Goal: Task Accomplishment & Management: Manage account settings

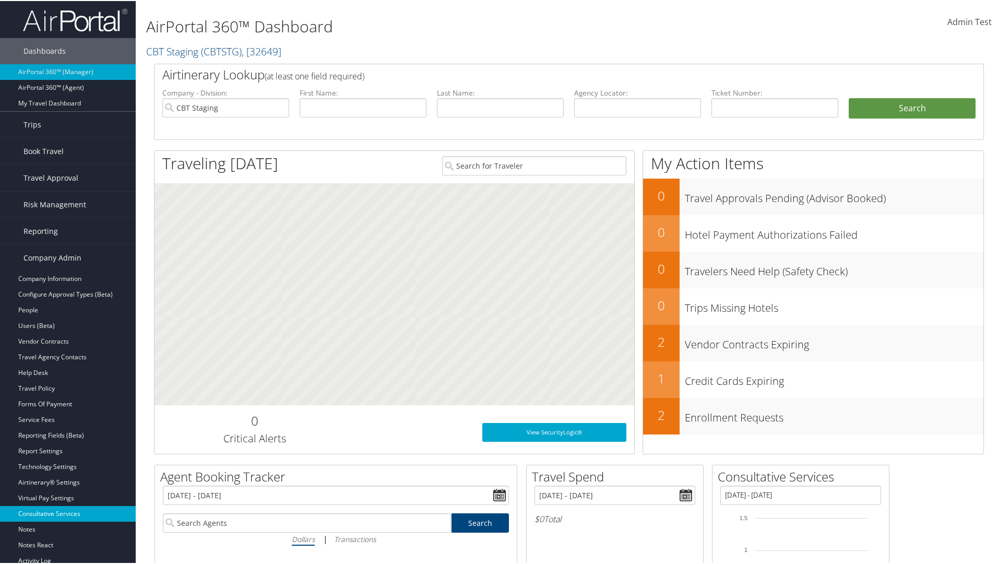
click at [68, 513] on link "Consultative Services" at bounding box center [68, 513] width 136 height 16
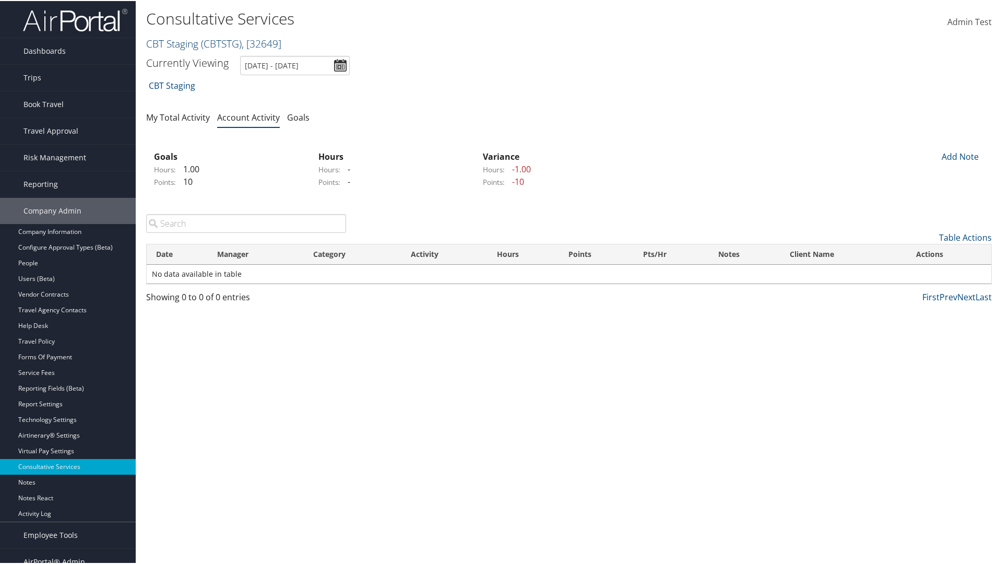
click at [172, 42] on link "CBT Staging ( CBTSTG ) , [ 32649 ]" at bounding box center [213, 43] width 135 height 14
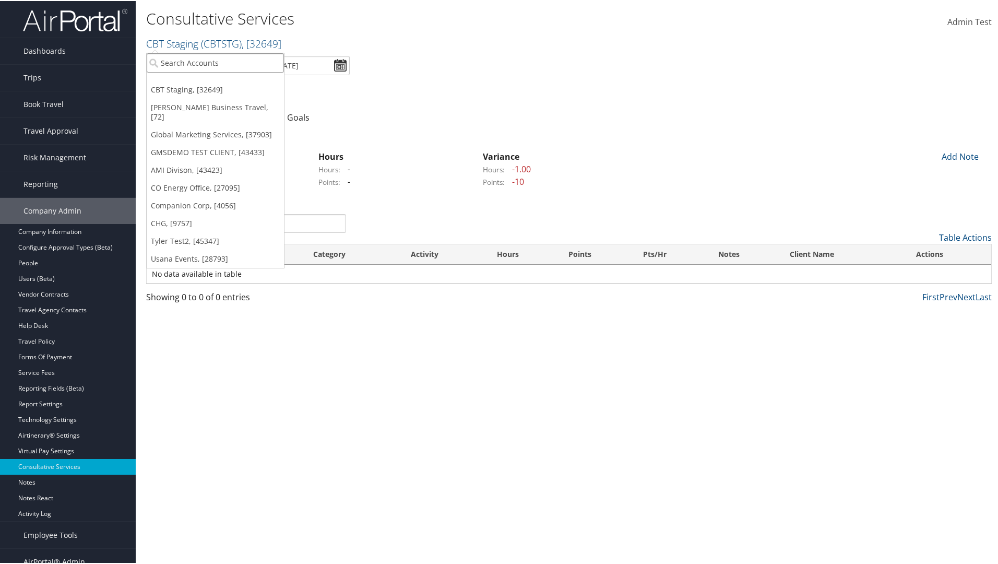
click at [215, 62] on input "search" at bounding box center [215, 61] width 137 height 19
type input "CBTSTG"
click at [215, 81] on div "CBT Staging (CBTSTG), [32649]" at bounding box center [216, 80] width 150 height 9
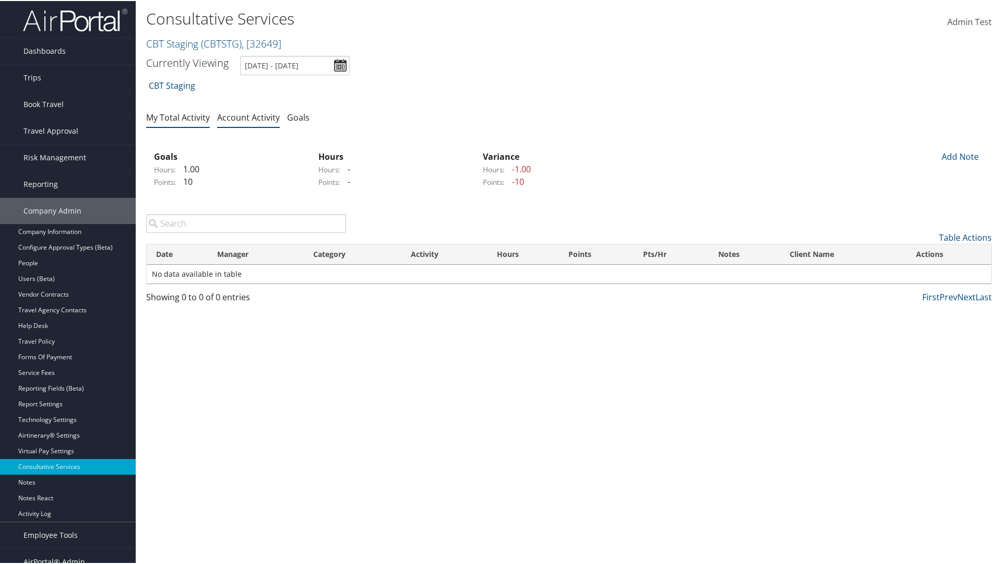
click at [178, 116] on link "My Total Activity" at bounding box center [178, 116] width 64 height 11
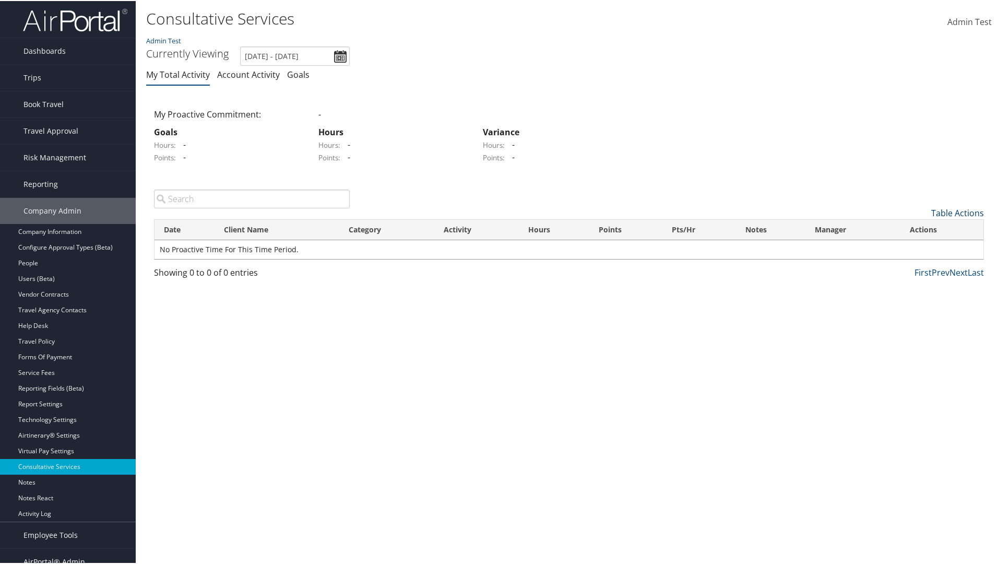
click at [954, 211] on link "Table Actions" at bounding box center [957, 211] width 53 height 11
click at [909, 228] on link "New Record" at bounding box center [910, 228] width 137 height 18
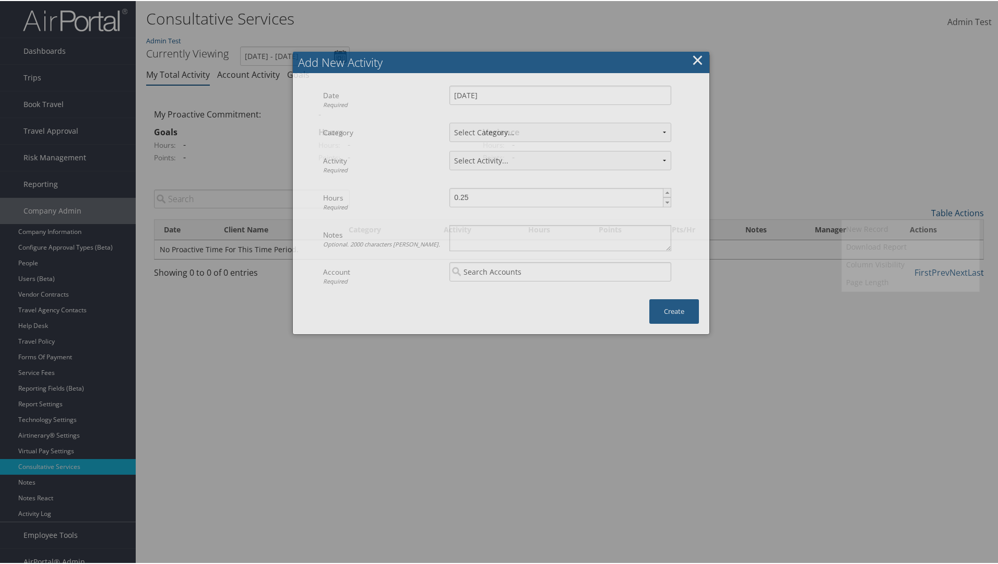
select select "1"
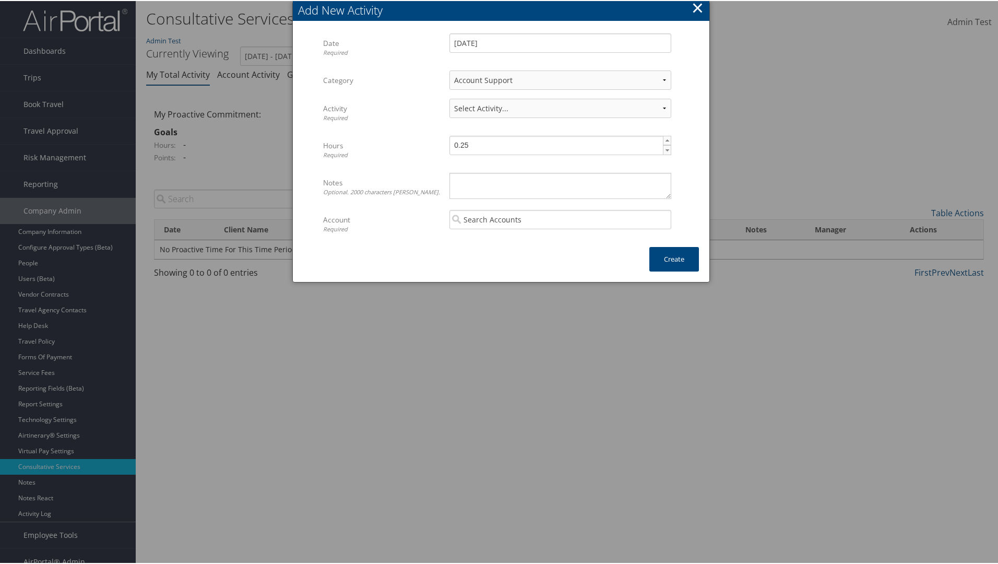
select select "227-1"
click at [558, 184] on textarea "Notes Optional. 2000 characters max." at bounding box center [561, 185] width 222 height 26
type textarea "Automation notes for activity"
click at [558, 218] on input "search" at bounding box center [561, 218] width 222 height 19
click at [557, 238] on div "CBT Staging (CBTSTG)" at bounding box center [561, 238] width 218 height 10
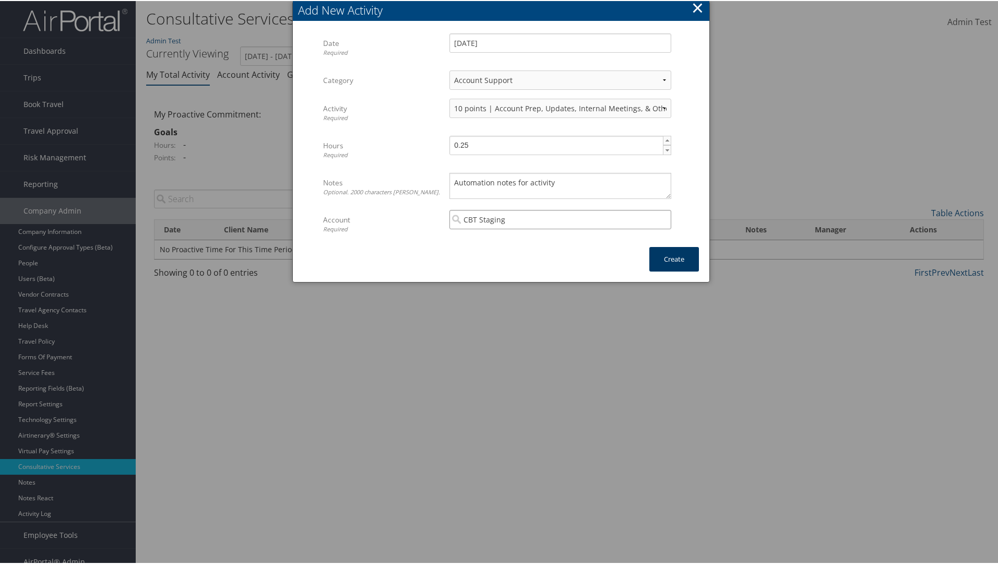
type input "CBT Staging"
click at [672, 258] on button "Create" at bounding box center [674, 258] width 50 height 25
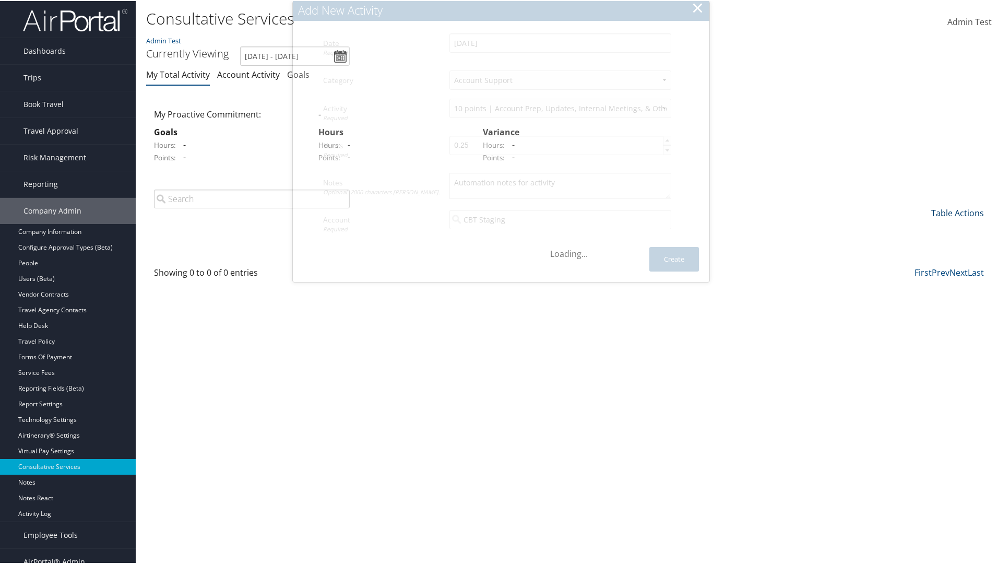
click at [954, 211] on link "Table Actions" at bounding box center [957, 211] width 53 height 11
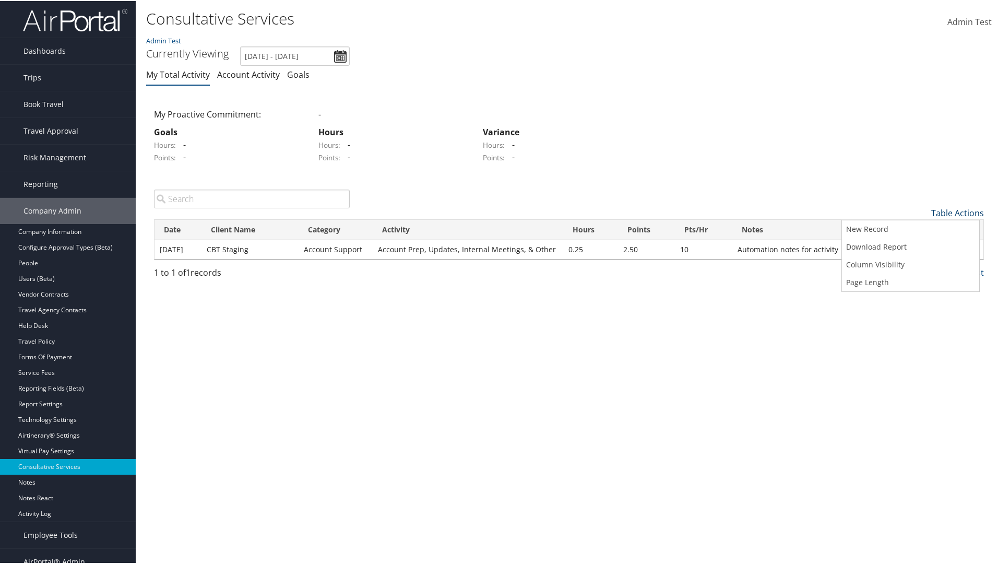
click at [909, 245] on link "Download Report" at bounding box center [910, 246] width 137 height 18
click at [954, 211] on link "Table Actions" at bounding box center [957, 211] width 53 height 11
click at [909, 263] on link "Column Visibility" at bounding box center [910, 264] width 137 height 18
click at [909, 229] on link "Date" at bounding box center [910, 229] width 137 height 18
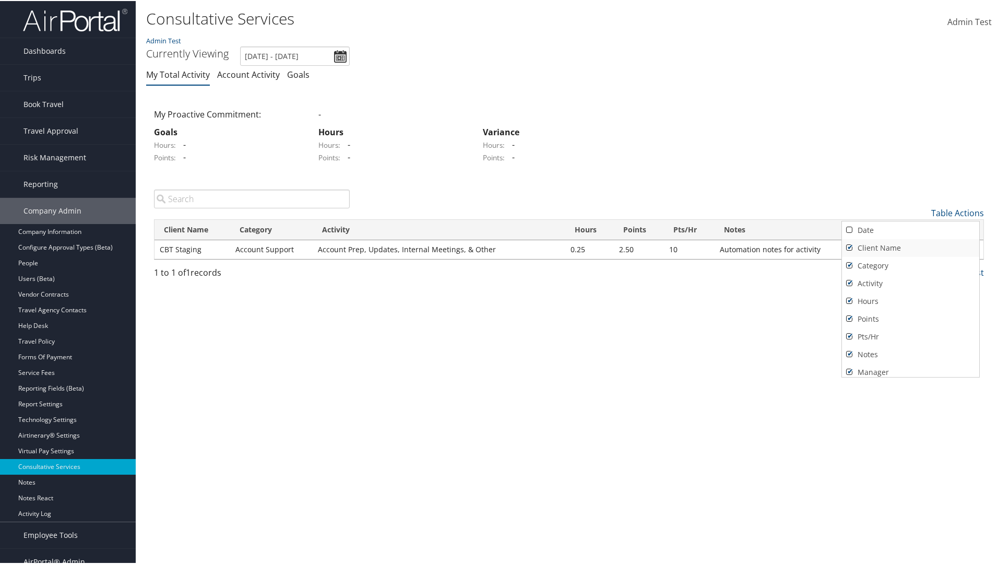
click at [909, 246] on link "Client Name" at bounding box center [910, 247] width 137 height 18
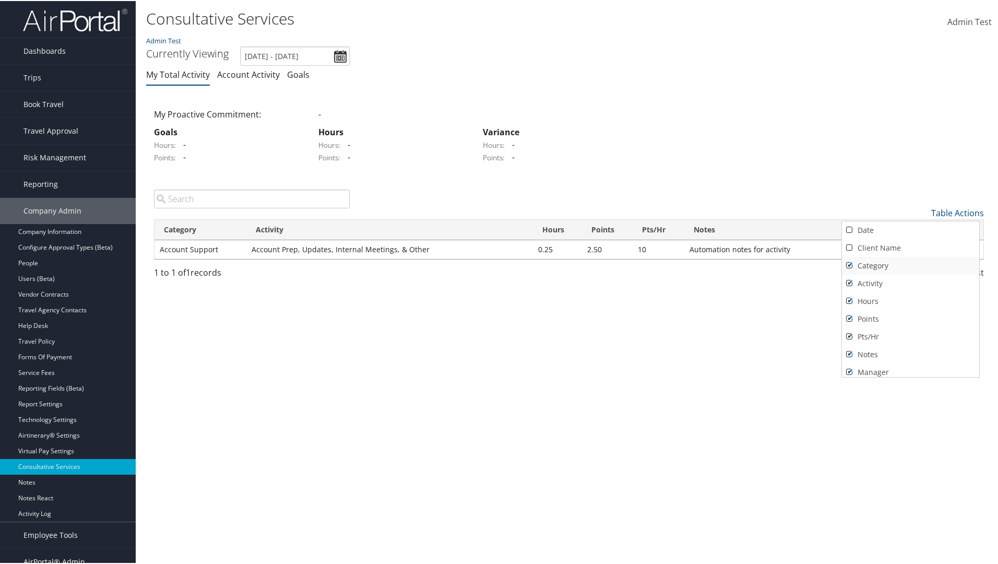
click at [909, 264] on link "Category" at bounding box center [910, 265] width 137 height 18
click at [909, 282] on link "Activity" at bounding box center [910, 283] width 137 height 18
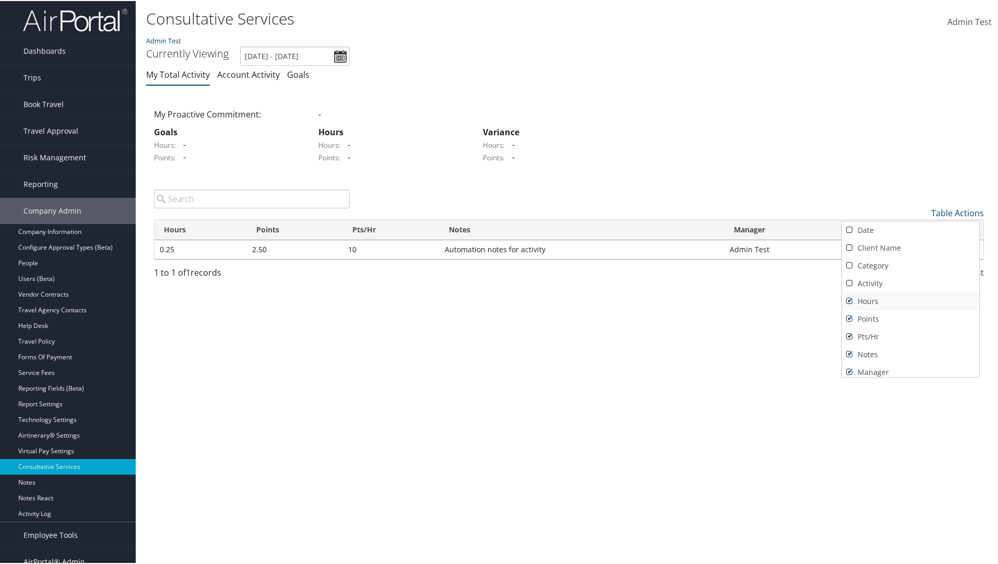
click at [909, 300] on link "Hours" at bounding box center [910, 300] width 137 height 18
click at [909, 317] on link "Points" at bounding box center [910, 318] width 137 height 18
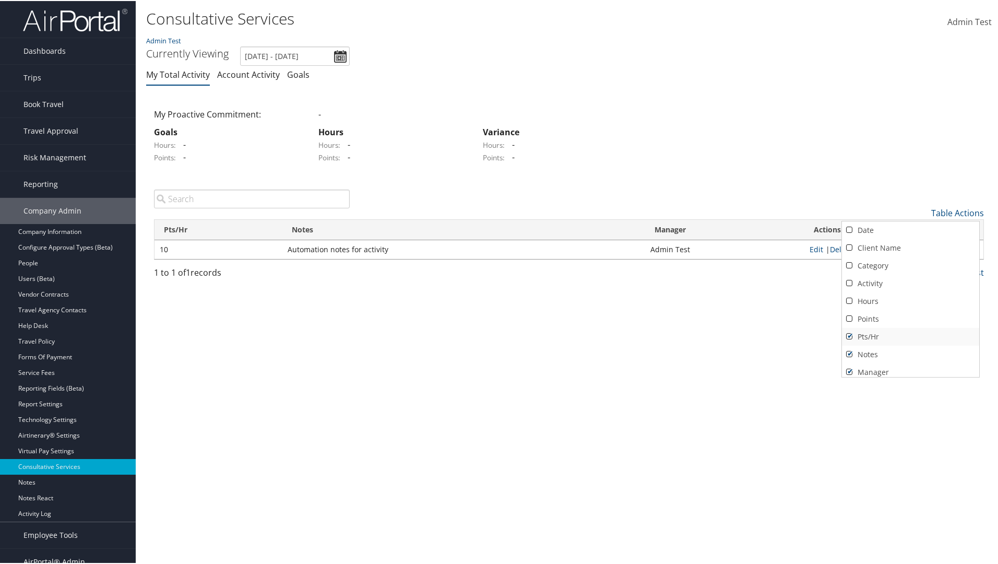
click at [909, 335] on link "Pts/Hr" at bounding box center [910, 336] width 137 height 18
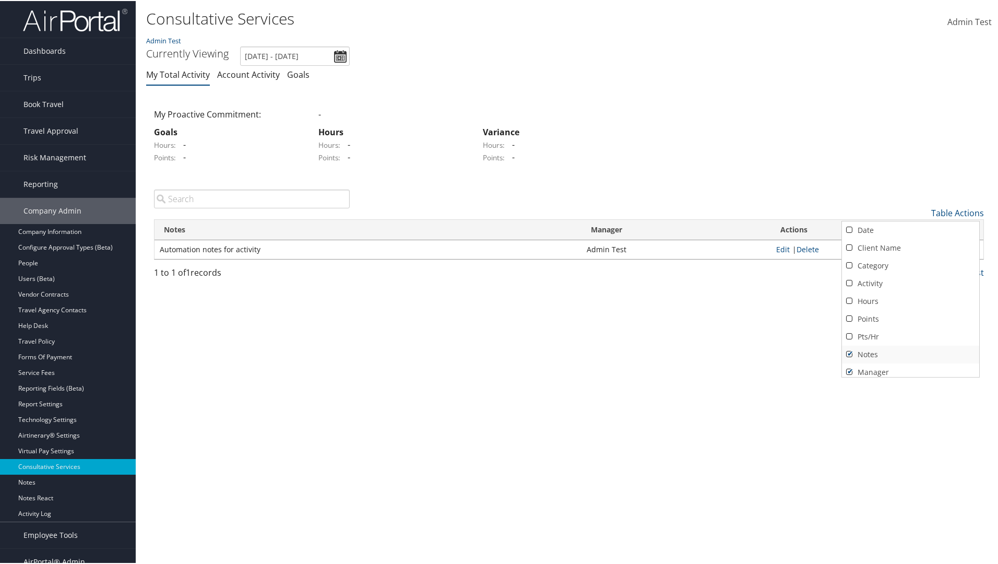
click at [909, 353] on link "Notes" at bounding box center [910, 354] width 137 height 18
click at [909, 367] on link "Manager" at bounding box center [910, 367] width 137 height 18
click at [499, 282] on div at bounding box center [501, 282] width 1002 height 564
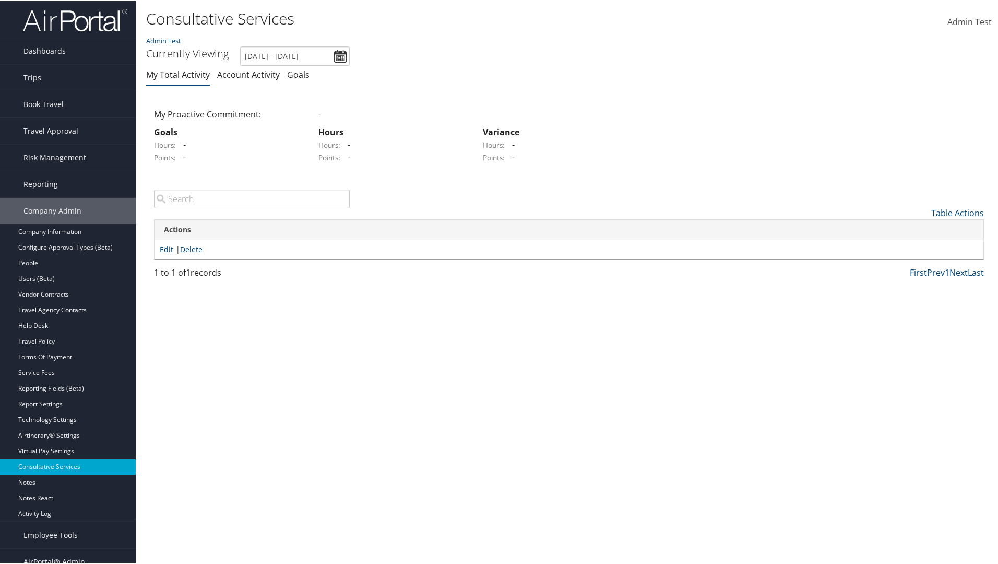
scroll to position [13, 0]
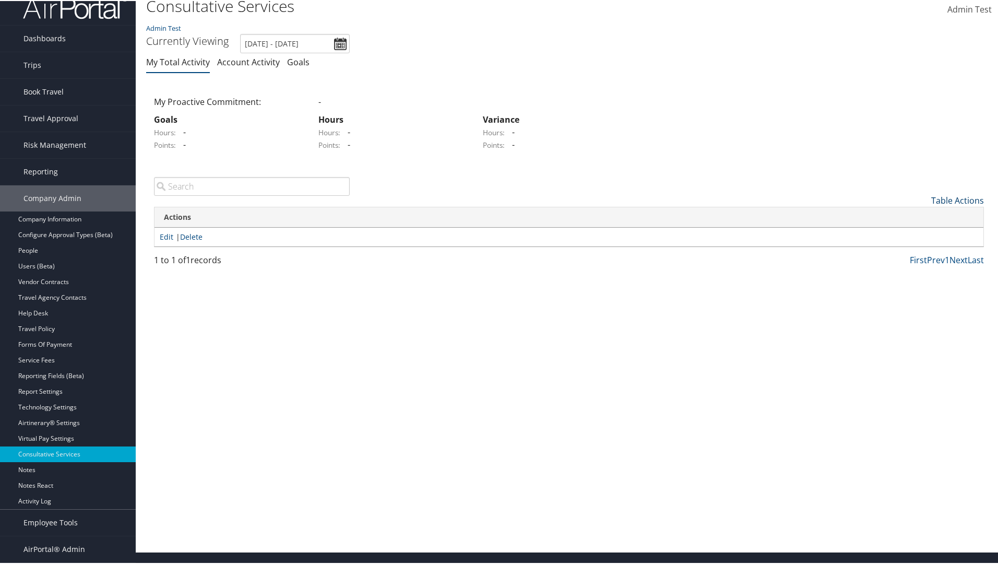
click at [954, 199] on link "Table Actions" at bounding box center [957, 199] width 53 height 11
click at [909, 251] on link "Column Visibility" at bounding box center [910, 251] width 137 height 18
click at [909, 216] on link "Date" at bounding box center [910, 217] width 137 height 18
click at [909, 234] on link "Client Name" at bounding box center [910, 235] width 137 height 18
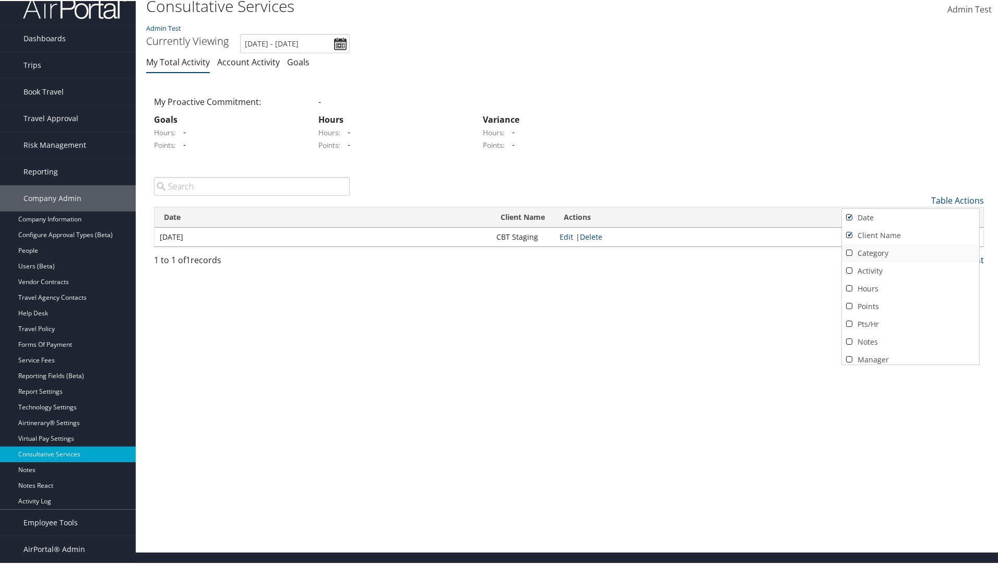
click at [909, 252] on link "Category" at bounding box center [910, 252] width 137 height 18
click at [909, 269] on link "Activity" at bounding box center [910, 270] width 137 height 18
click at [909, 287] on link "Hours" at bounding box center [910, 288] width 137 height 18
click at [909, 305] on link "Points" at bounding box center [910, 306] width 137 height 18
click at [909, 323] on link "Pts/Hr" at bounding box center [910, 323] width 137 height 18
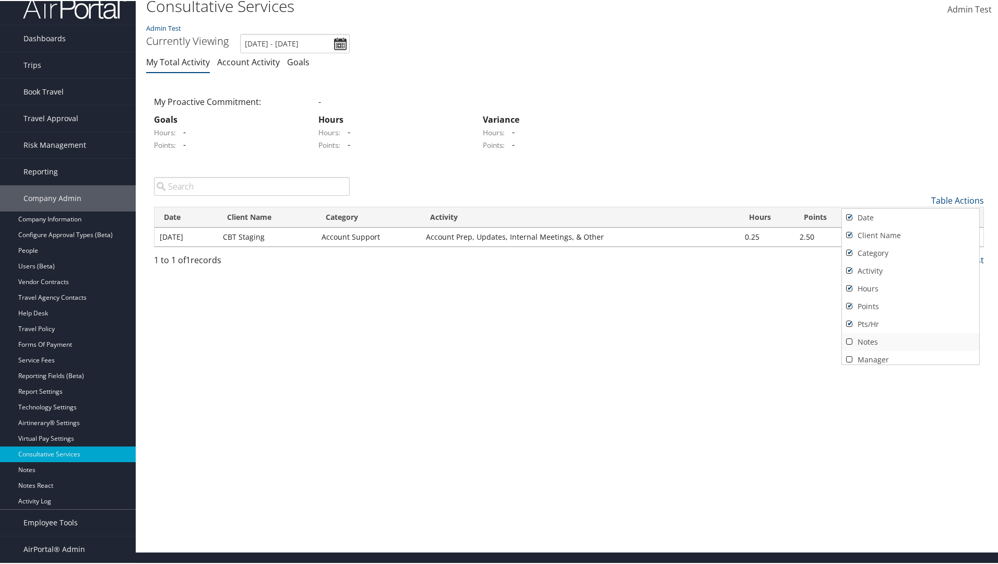
click at [909, 340] on link "Notes" at bounding box center [910, 341] width 137 height 18
click at [909, 354] on link "Manager" at bounding box center [910, 355] width 137 height 18
click at [499, 282] on div at bounding box center [501, 282] width 1002 height 564
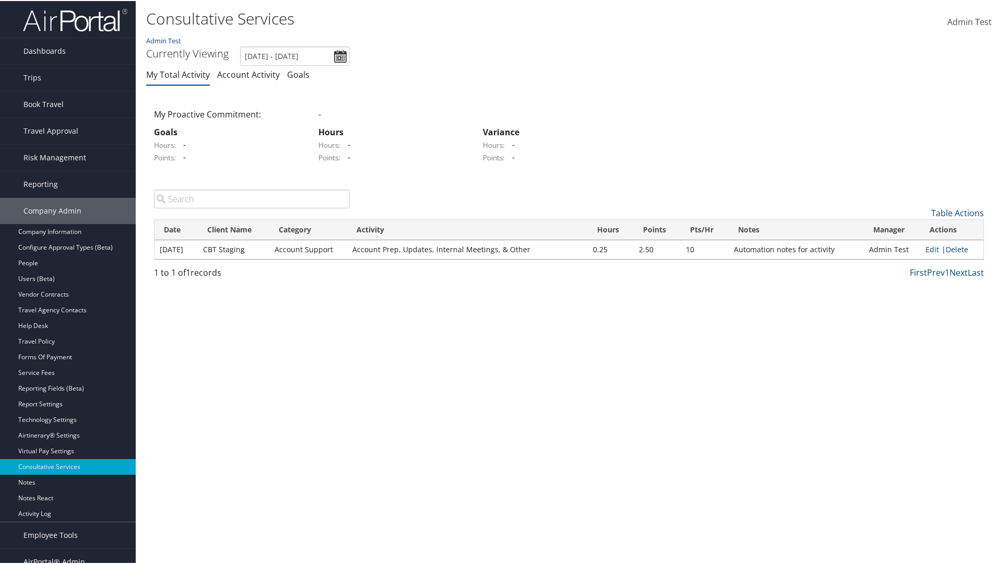
scroll to position [13, 0]
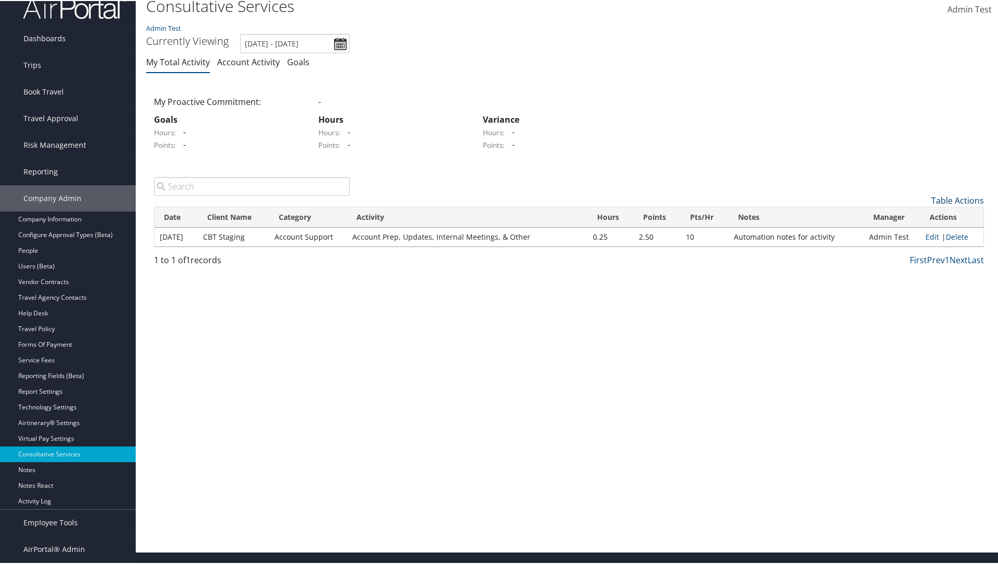
click at [954, 199] on link "Table Actions" at bounding box center [957, 199] width 53 height 11
click at [909, 252] on link "50" at bounding box center [910, 252] width 137 height 18
click at [954, 199] on link "Table Actions" at bounding box center [957, 199] width 53 height 11
click at [909, 268] on link "Page Length" at bounding box center [910, 269] width 137 height 18
click at [954, 199] on link "Table Actions" at bounding box center [957, 199] width 53 height 11
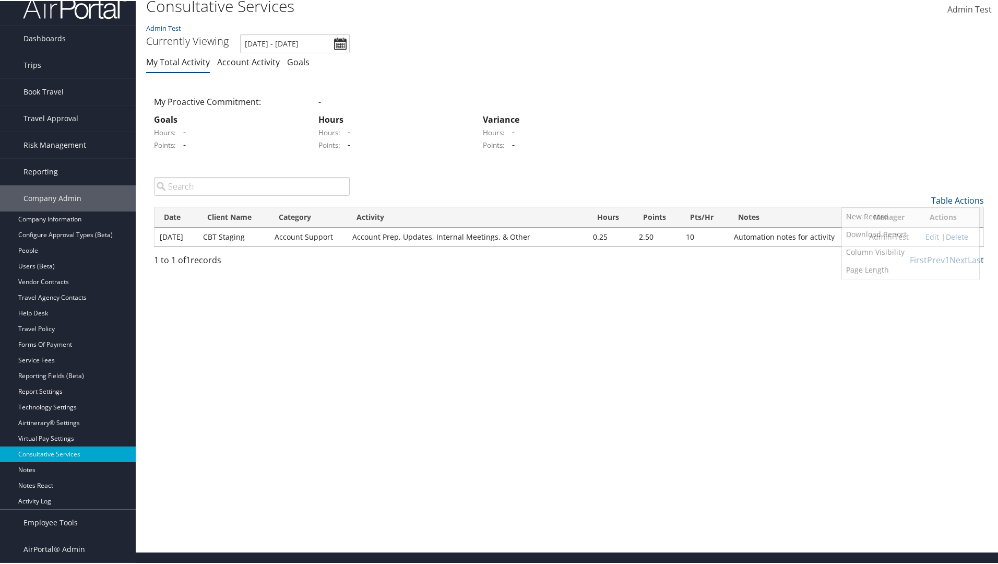
click at [909, 216] on link "10" at bounding box center [910, 217] width 137 height 18
click at [954, 199] on link "Table Actions" at bounding box center [957, 199] width 53 height 11
click at [909, 268] on link "Page Length" at bounding box center [910, 269] width 137 height 18
click at [909, 234] on link "25" at bounding box center [910, 235] width 137 height 18
click at [954, 235] on link "Delete" at bounding box center [957, 236] width 22 height 10
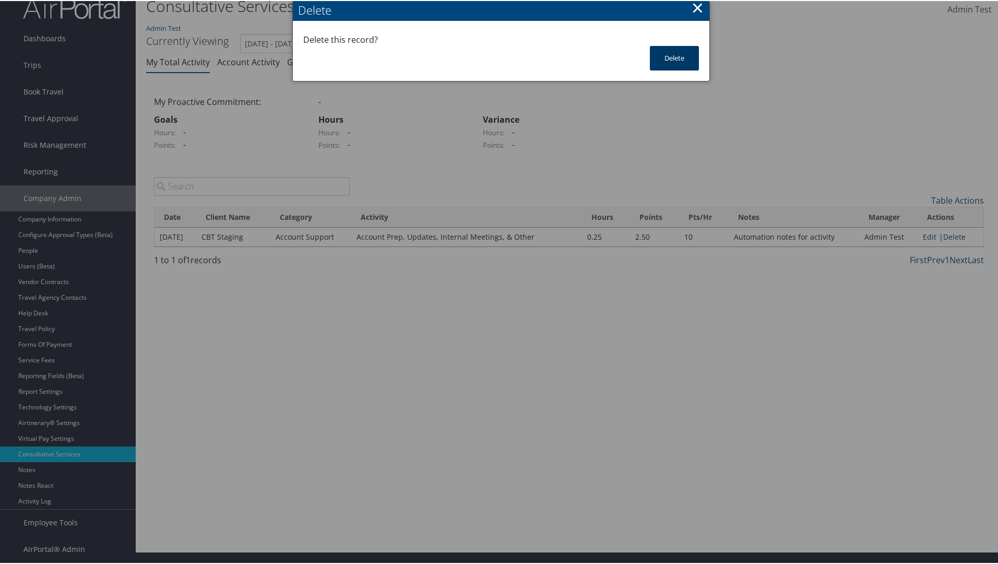
click at [672, 57] on button "Delete" at bounding box center [674, 57] width 49 height 25
